Goal: Information Seeking & Learning: Learn about a topic

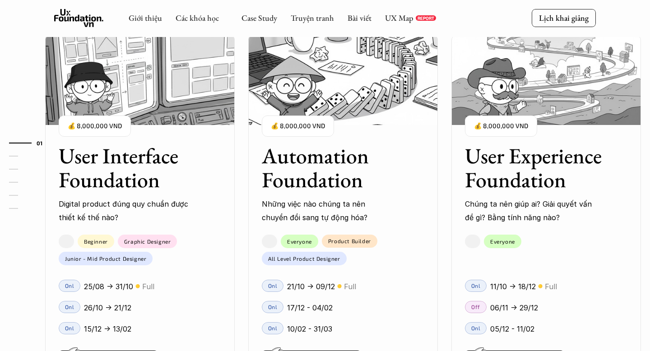
scroll to position [794, 0]
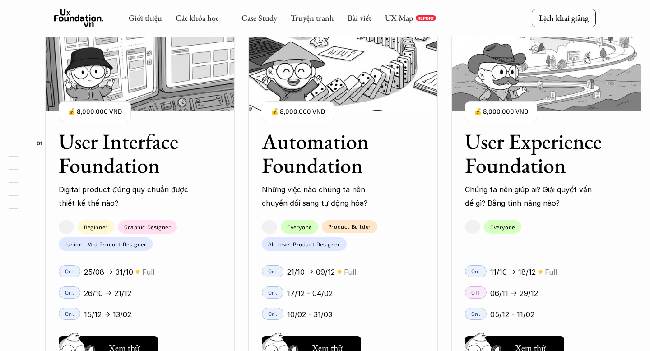
click at [138, 173] on h3 "User Interface Foundation" at bounding box center [129, 154] width 140 height 48
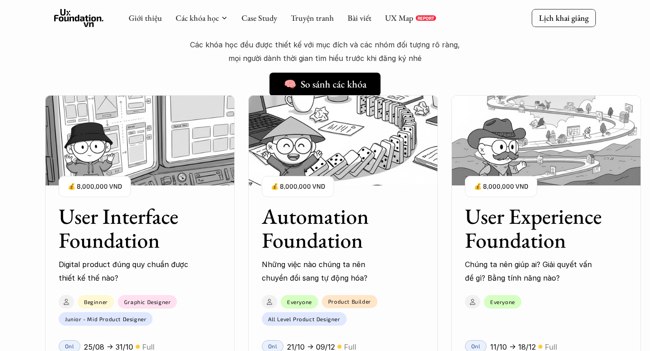
scroll to position [719, 0]
click at [54, 62] on div "01 02 03 04 05 06" at bounding box center [45, 175] width 90 height 351
click at [129, 222] on h3 "User Interface Foundation" at bounding box center [129, 229] width 140 height 48
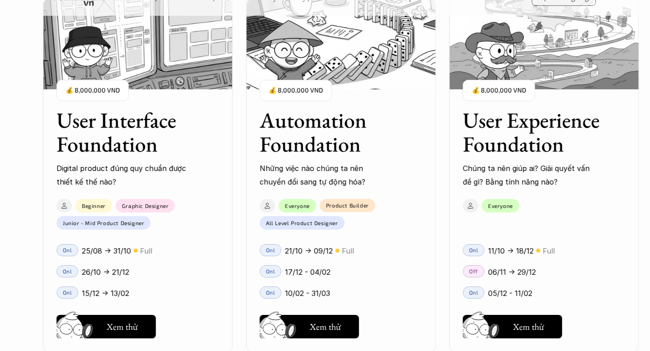
scroll to position [825, 0]
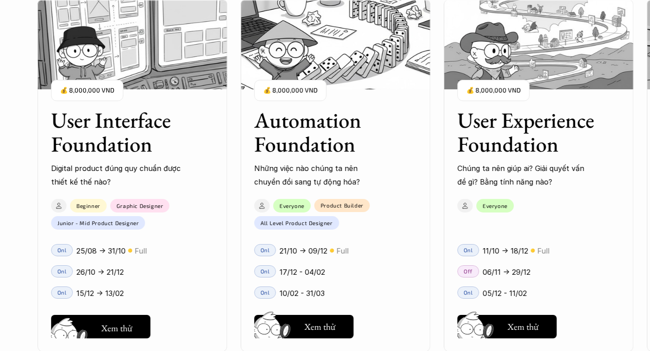
click at [134, 328] on button "Hay thôi Xem thử" at bounding box center [100, 326] width 99 height 23
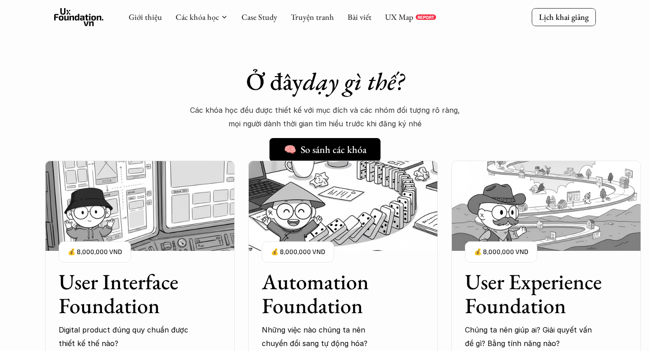
scroll to position [735, 0]
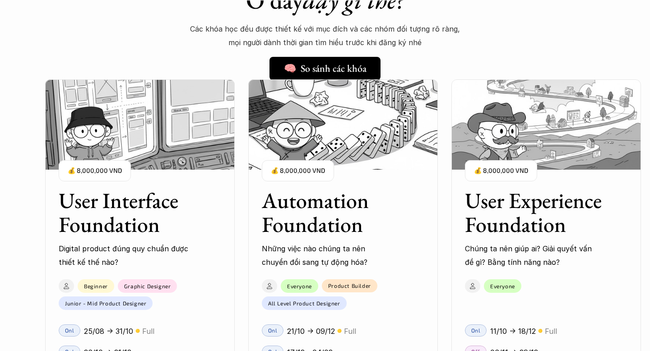
click at [112, 219] on h3 "User Interface Foundation" at bounding box center [129, 213] width 140 height 48
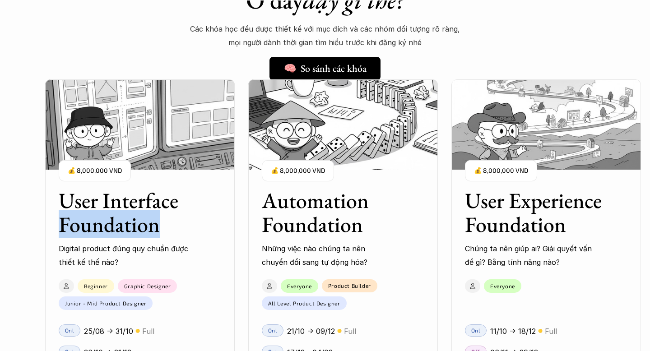
click at [112, 219] on h3 "User Interface Foundation" at bounding box center [129, 213] width 140 height 48
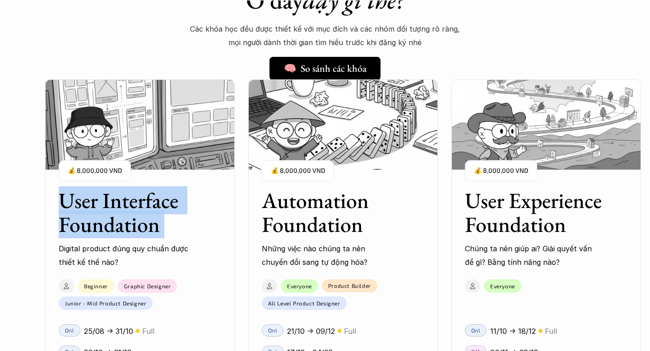
click at [112, 219] on h3 "User Interface Foundation" at bounding box center [129, 213] width 140 height 48
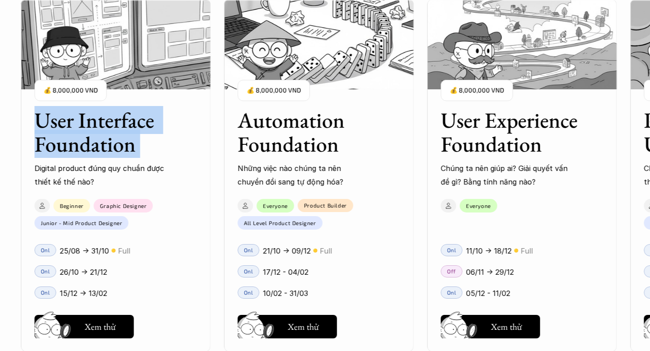
scroll to position [862, 0]
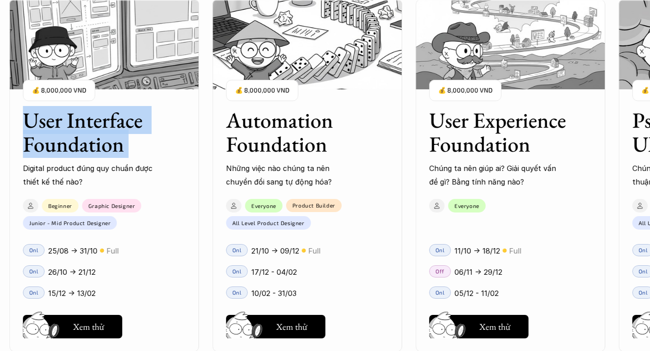
click at [105, 150] on h3 "User Interface Foundation" at bounding box center [93, 132] width 140 height 48
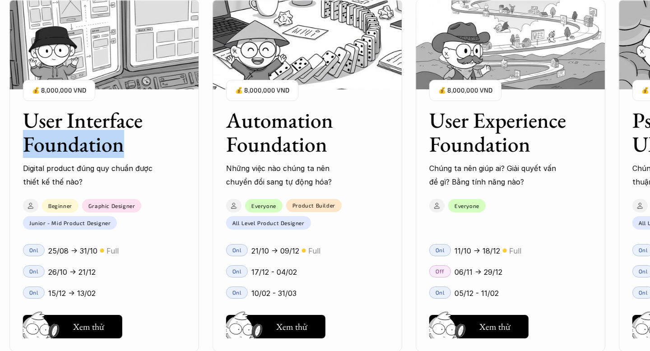
click at [105, 150] on h3 "User Interface Foundation" at bounding box center [93, 132] width 140 height 48
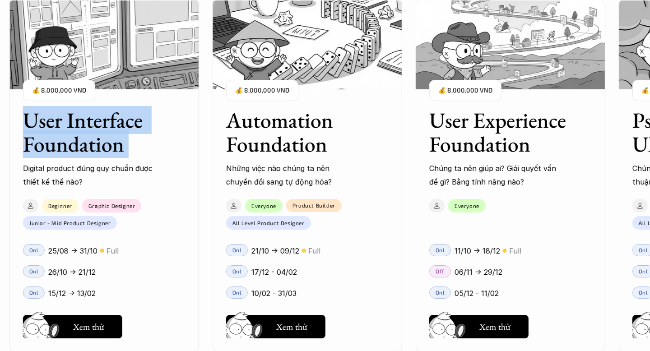
click at [105, 150] on h3 "User Interface Foundation" at bounding box center [93, 132] width 140 height 48
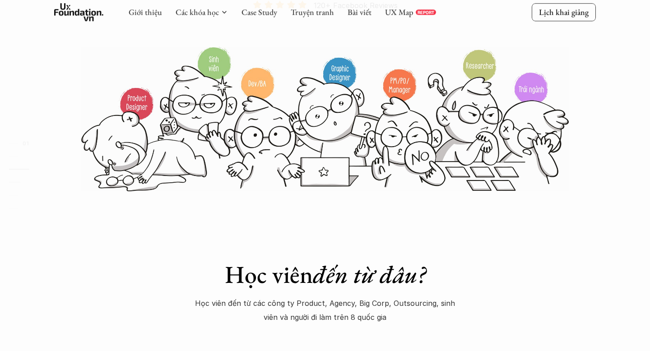
scroll to position [0, 0]
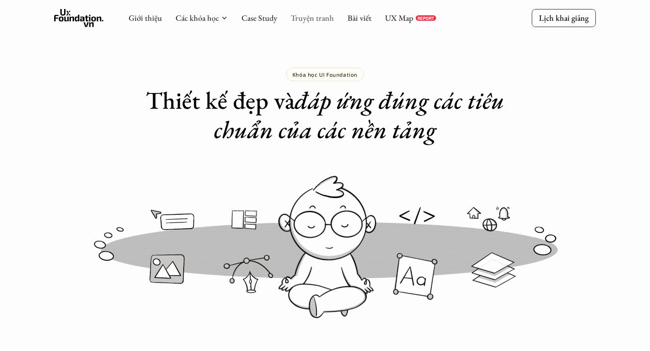
click at [325, 20] on link "Truyện tranh" at bounding box center [312, 18] width 43 height 10
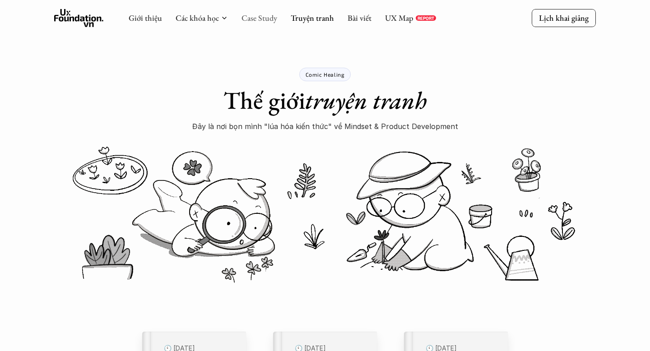
click at [265, 21] on link "Case Study" at bounding box center [259, 18] width 36 height 10
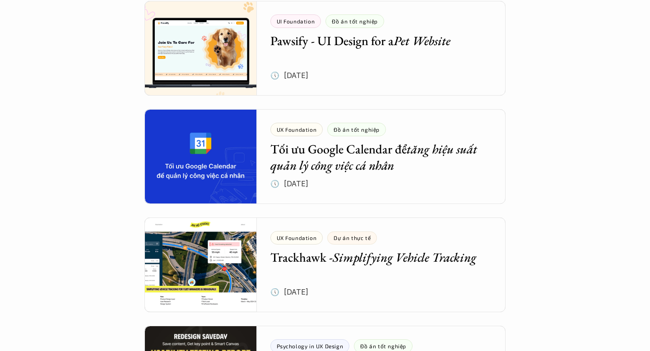
scroll to position [968, 0]
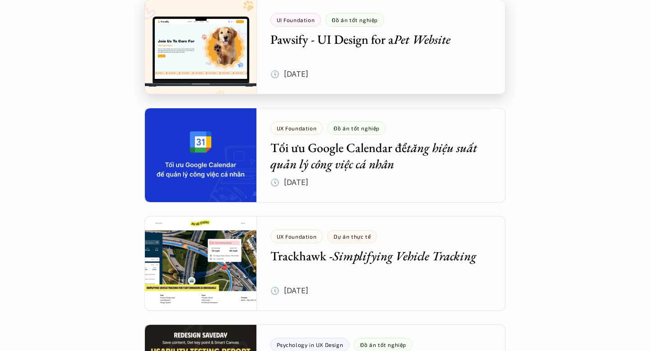
click at [342, 50] on div at bounding box center [324, 47] width 361 height 95
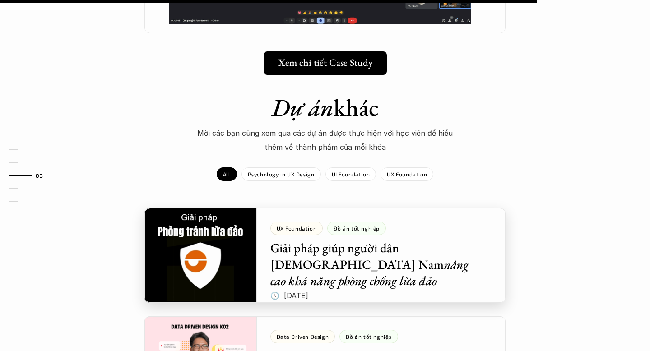
scroll to position [883, 0]
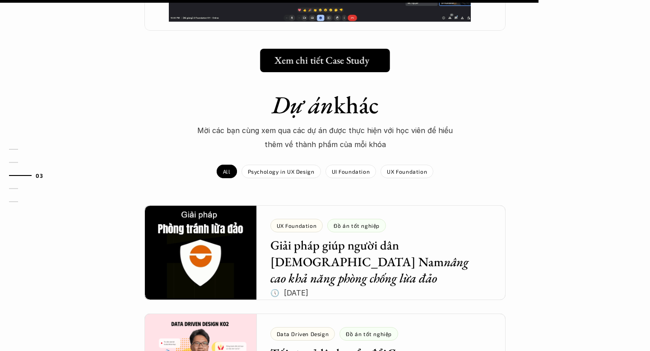
click at [299, 54] on h5 "Xem chi tiết Case Study" at bounding box center [321, 60] width 95 height 12
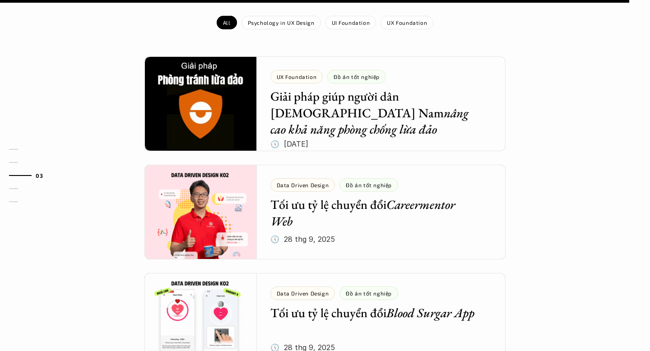
scroll to position [1297, 0]
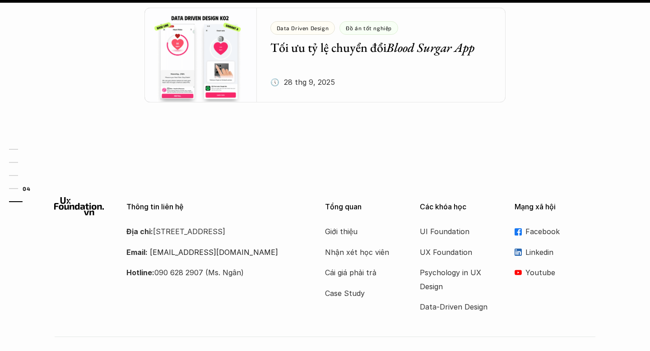
click at [14, 204] on link "05" at bounding box center [30, 201] width 43 height 11
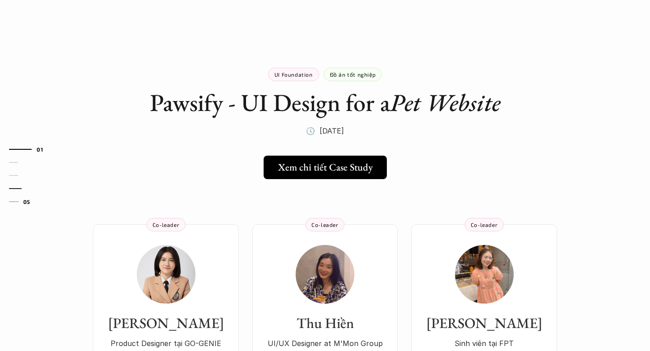
click at [13, 191] on link "04" at bounding box center [30, 188] width 43 height 11
click at [13, 177] on link "03" at bounding box center [30, 175] width 43 height 11
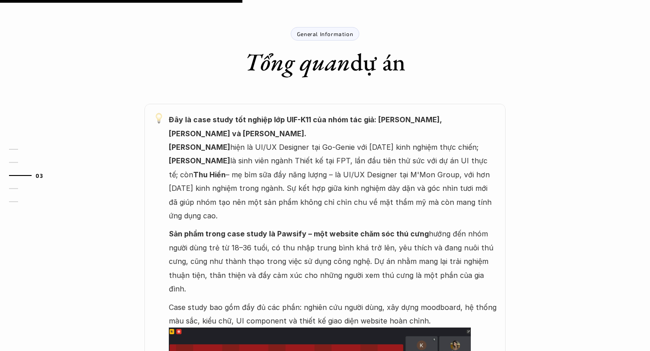
click at [12, 167] on link "02" at bounding box center [30, 162] width 43 height 11
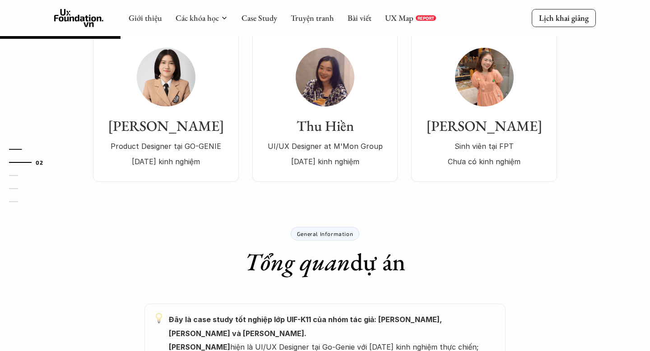
click at [13, 151] on link "01" at bounding box center [30, 149] width 43 height 11
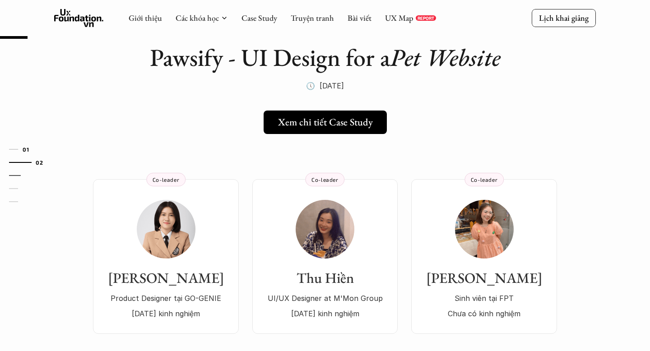
click at [17, 173] on link "03" at bounding box center [30, 175] width 43 height 11
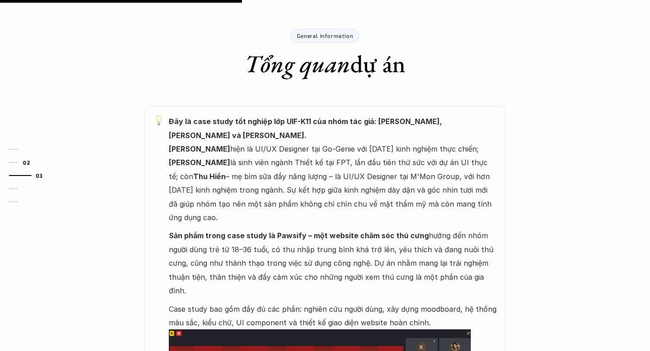
scroll to position [397, 0]
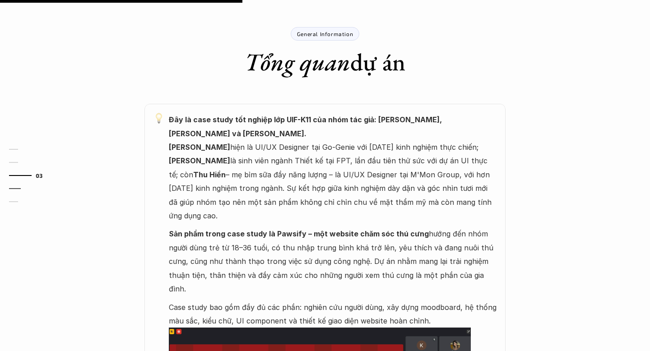
click at [16, 185] on link "04" at bounding box center [30, 188] width 43 height 11
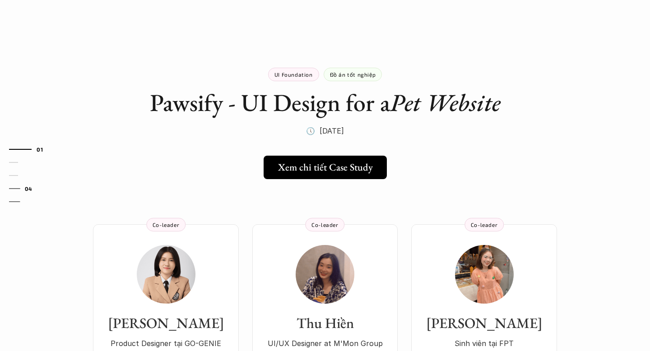
click at [14, 197] on link "05" at bounding box center [30, 201] width 43 height 11
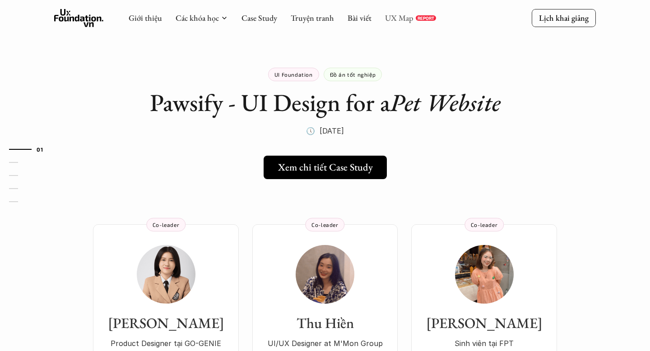
click at [398, 16] on link "UX Map" at bounding box center [399, 18] width 28 height 10
click at [264, 18] on link "Case Study" at bounding box center [259, 18] width 36 height 10
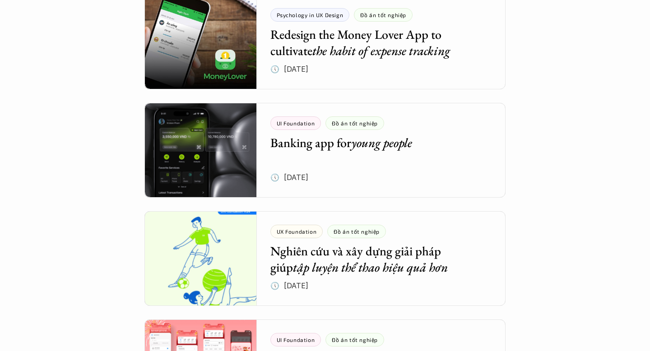
scroll to position [1732, 0]
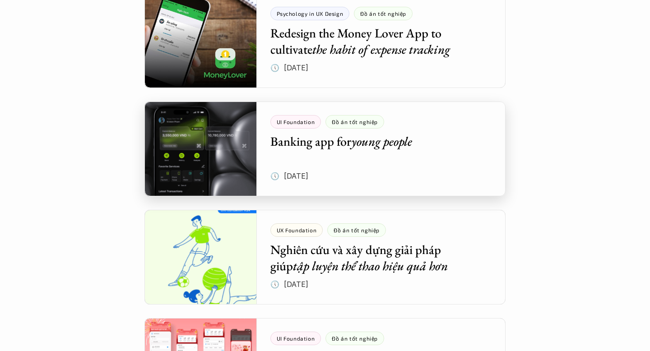
click at [361, 144] on div at bounding box center [324, 149] width 361 height 95
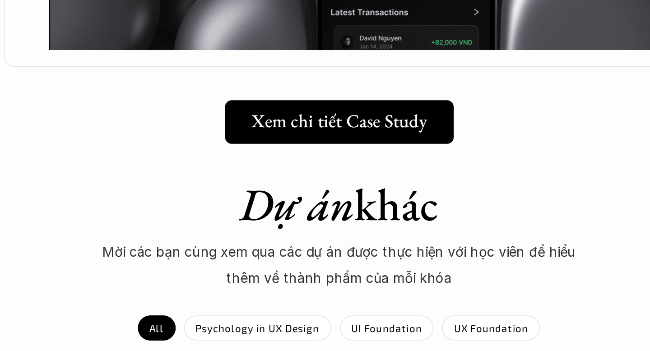
scroll to position [619, 0]
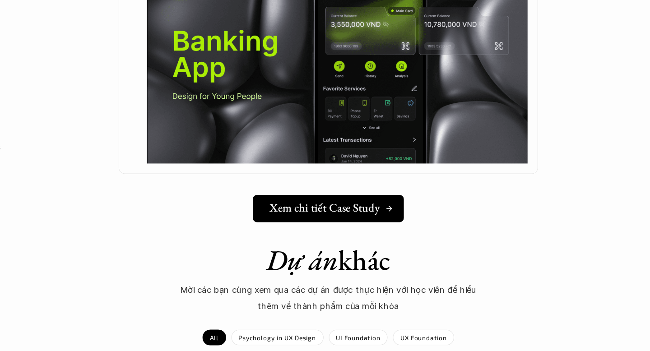
click at [318, 222] on h5 "Xem chi tiết Case Study" at bounding box center [321, 228] width 95 height 12
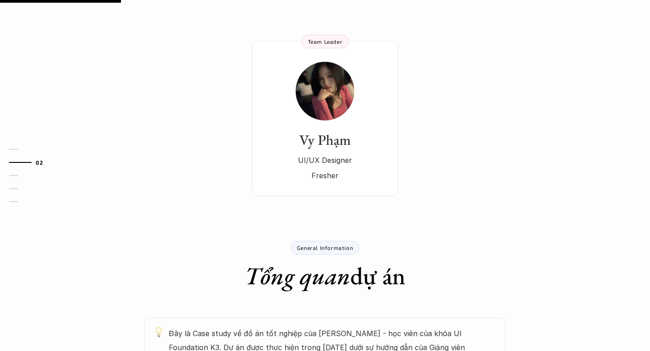
scroll to position [0, 0]
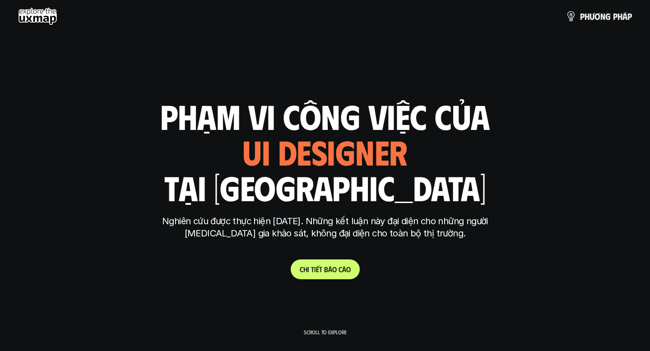
click at [324, 273] on p "C h i t i ế t b á o c á o" at bounding box center [325, 269] width 51 height 9
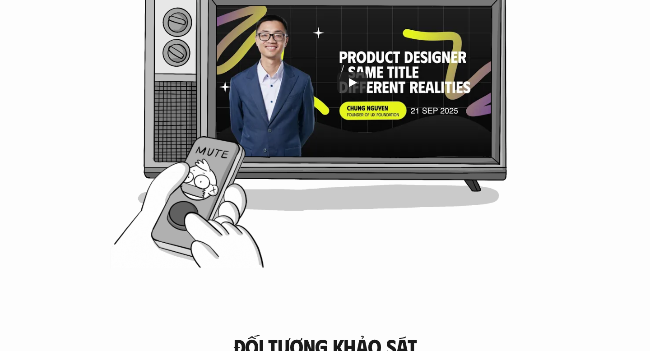
scroll to position [534, 0]
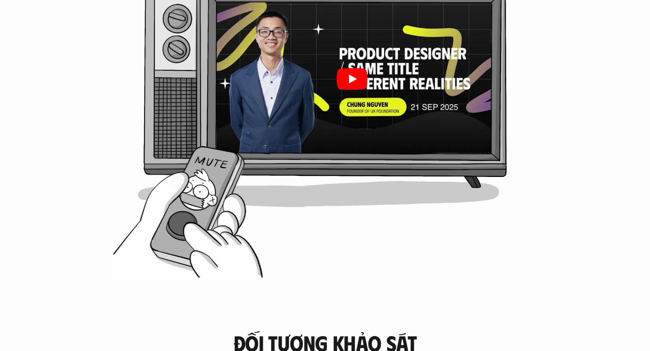
click at [324, 79] on div at bounding box center [351, 78] width 279 height 157
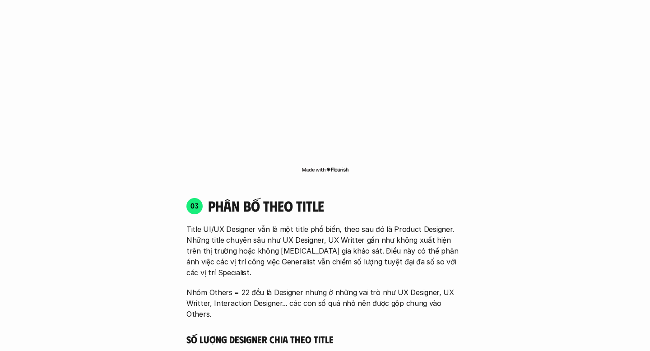
scroll to position [1577, 0]
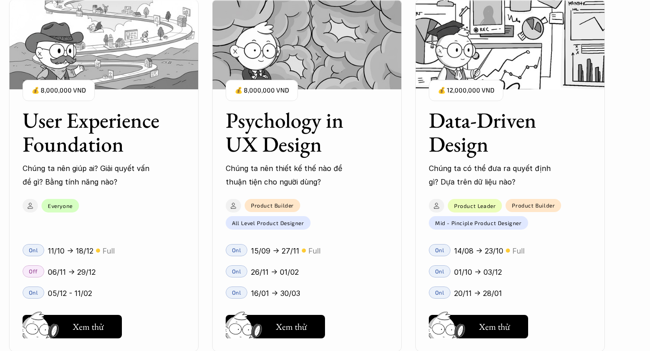
scroll to position [1104, 0]
click at [453, 135] on h3 "Data-Driven Design" at bounding box center [499, 132] width 140 height 48
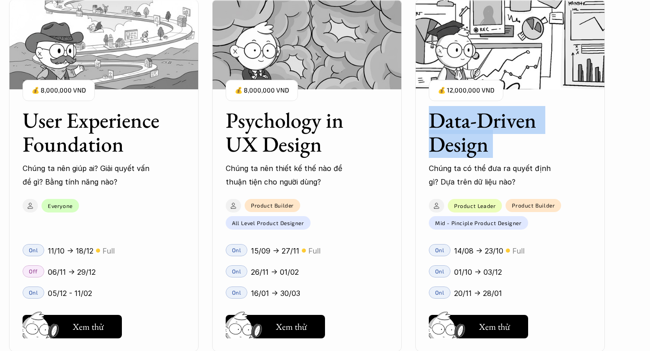
click at [453, 135] on h3 "Data-Driven Design" at bounding box center [499, 132] width 140 height 48
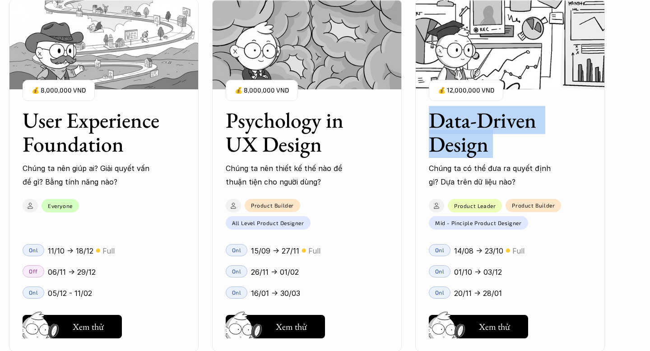
click at [453, 135] on h3 "Data-Driven Design" at bounding box center [499, 132] width 140 height 48
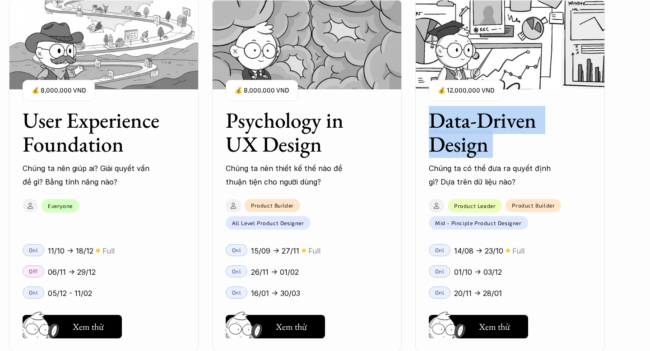
click at [456, 129] on h3 "Data-Driven Design" at bounding box center [499, 132] width 140 height 48
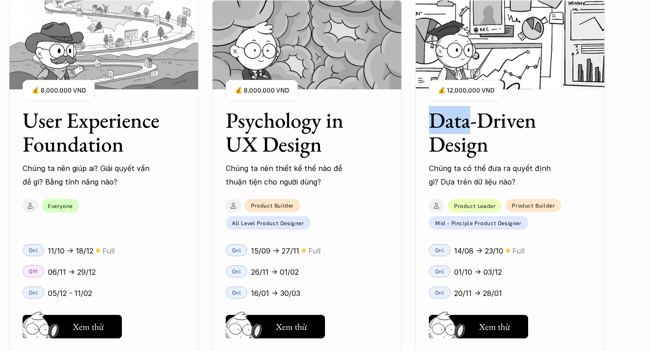
click at [456, 128] on h3 "Data-Driven Design" at bounding box center [499, 132] width 140 height 48
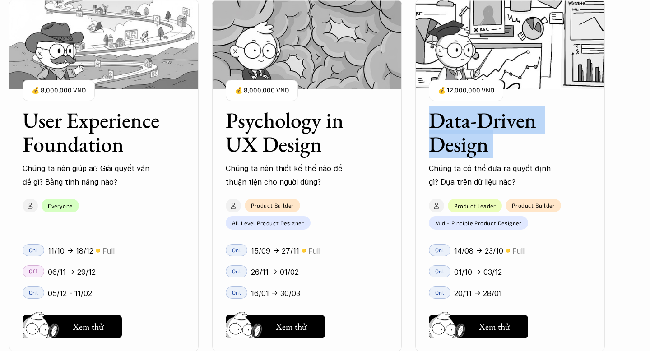
click at [456, 128] on h3 "Data-Driven Design" at bounding box center [499, 132] width 140 height 48
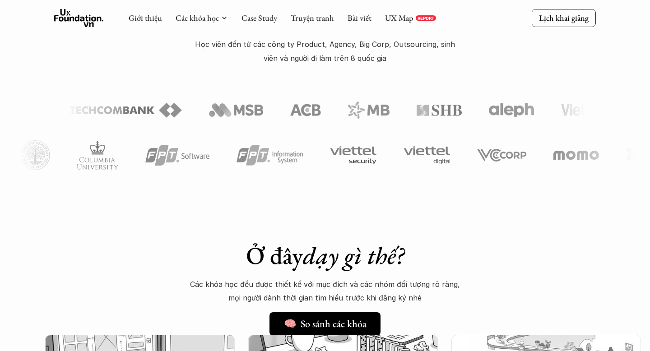
scroll to position [480, 0]
